Goal: Find specific page/section: Find specific page/section

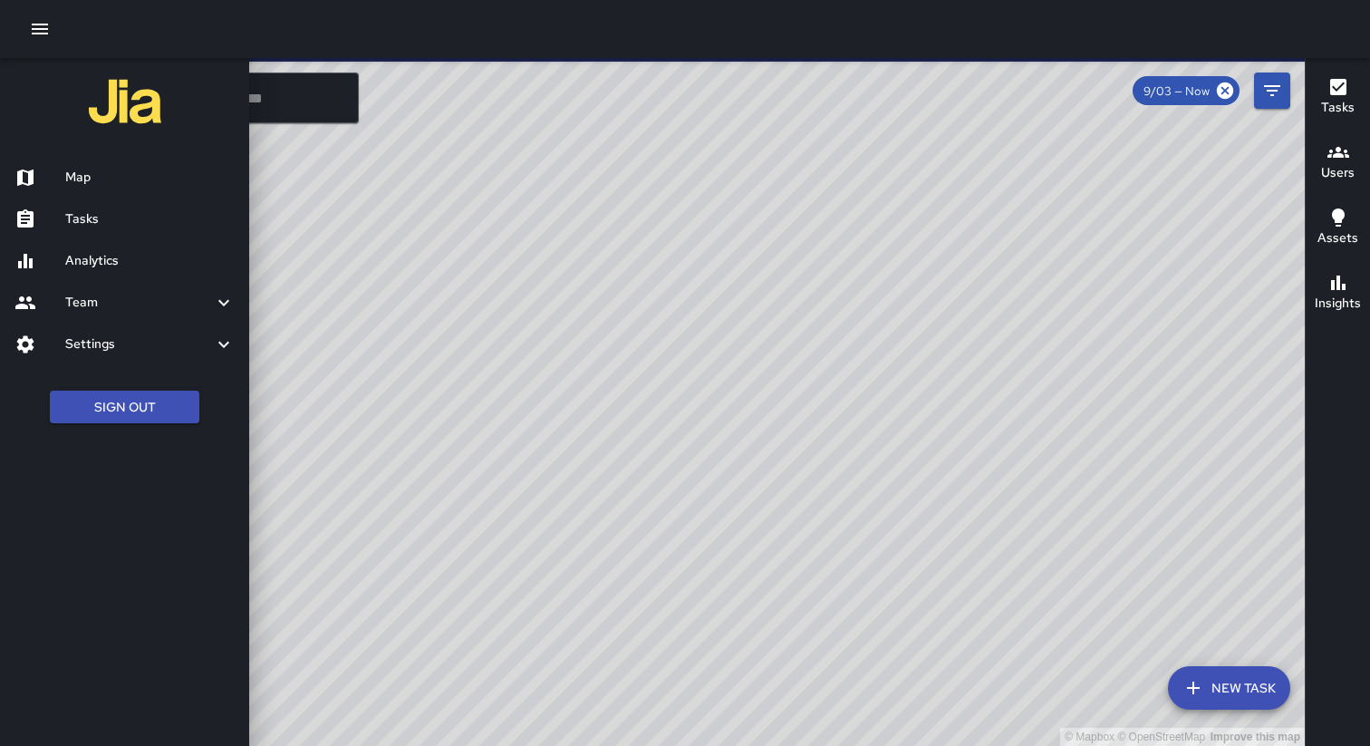
click at [97, 255] on h6 "Analytics" at bounding box center [149, 261] width 169 height 20
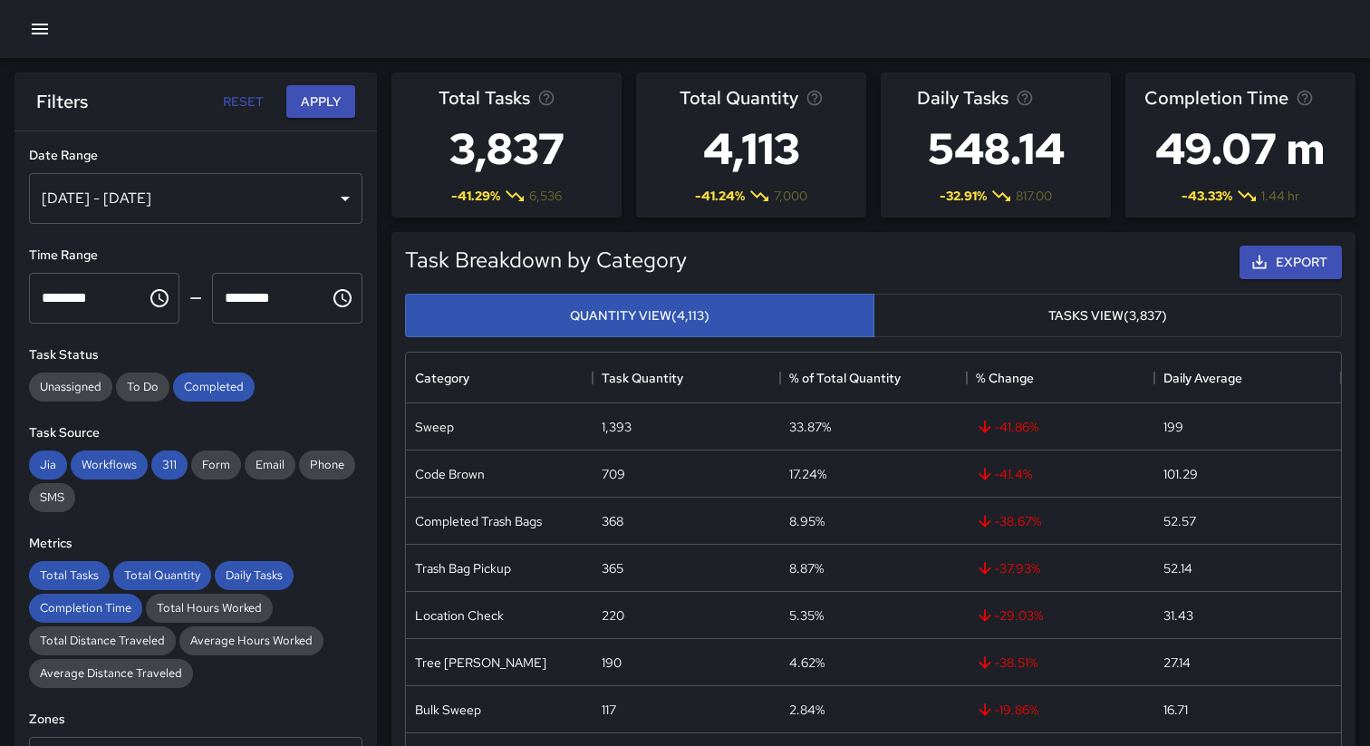
click at [289, 411] on div "**********" at bounding box center [195, 474] width 362 height 687
click at [36, 32] on icon "button" at bounding box center [40, 29] width 22 height 22
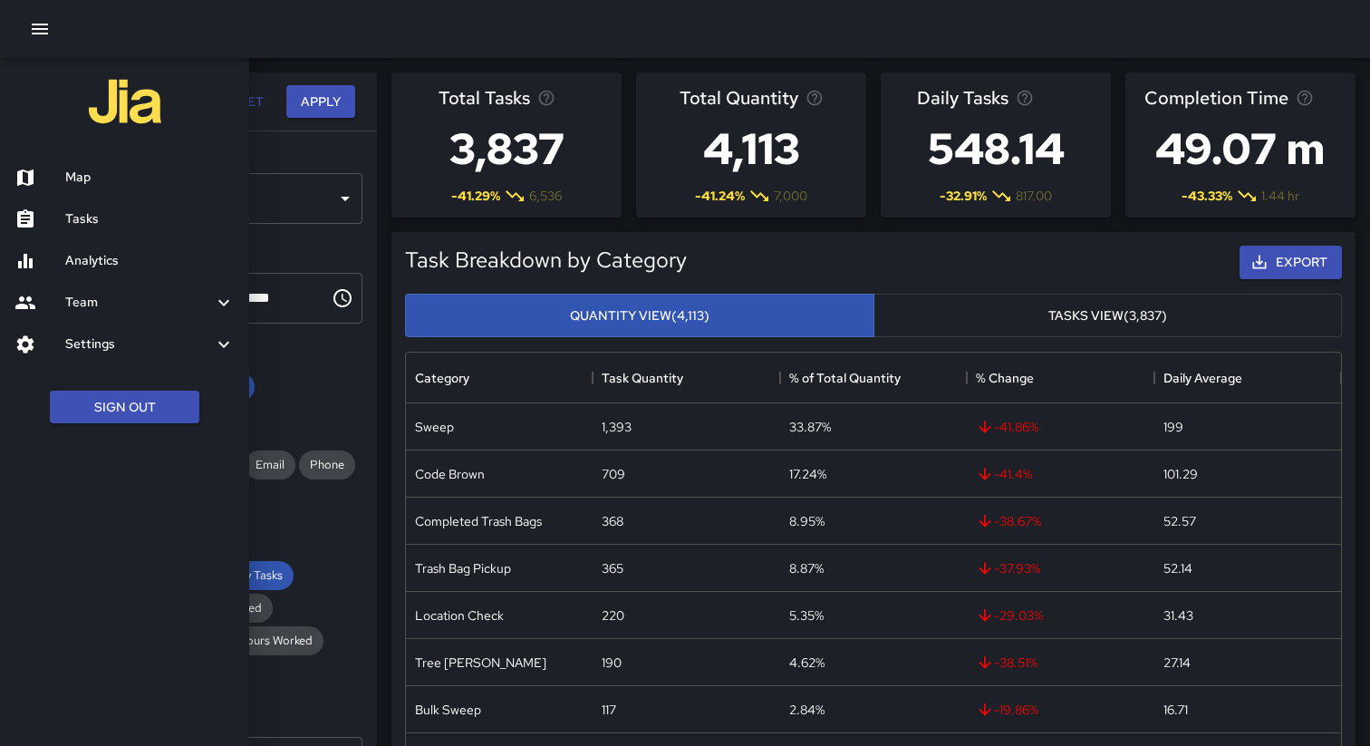
click at [75, 173] on h6 "Map" at bounding box center [149, 178] width 169 height 20
